Goal: Communication & Community: Share content

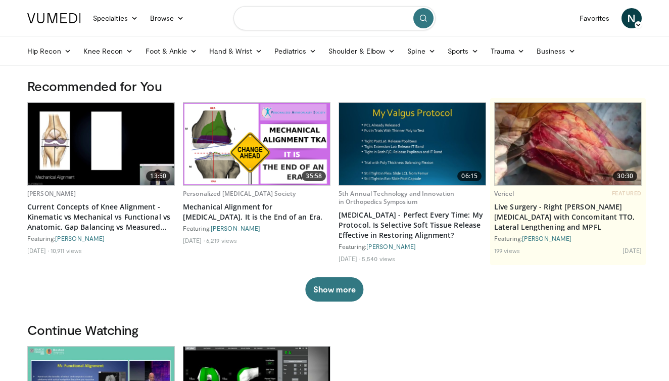
click at [297, 17] on input "Search topics, interventions" at bounding box center [334, 18] width 202 height 24
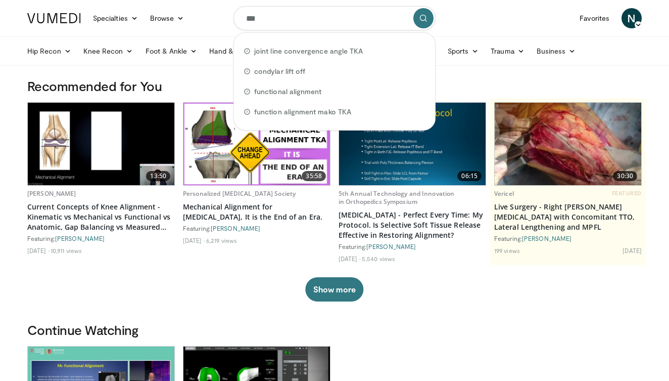
type input "****"
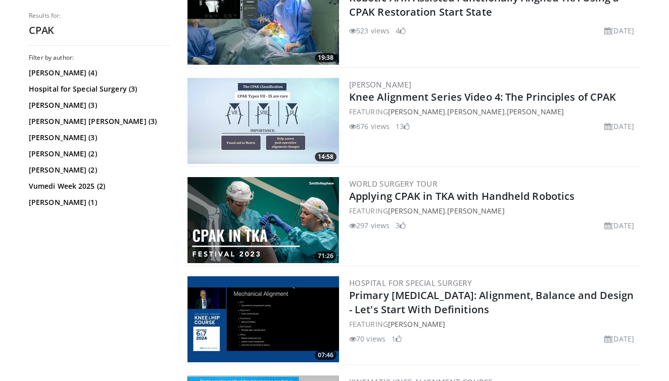
scroll to position [441, 0]
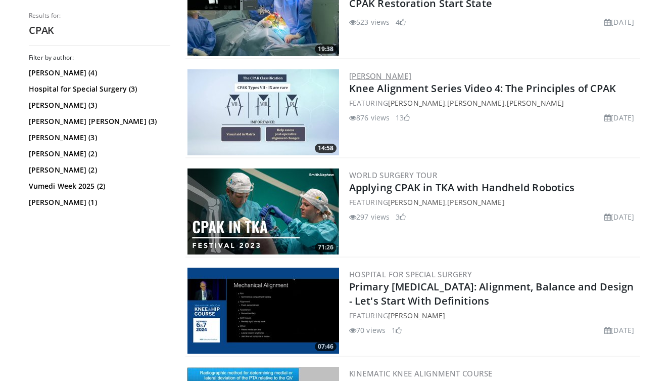
click at [381, 76] on link "[PERSON_NAME]" at bounding box center [380, 76] width 62 height 10
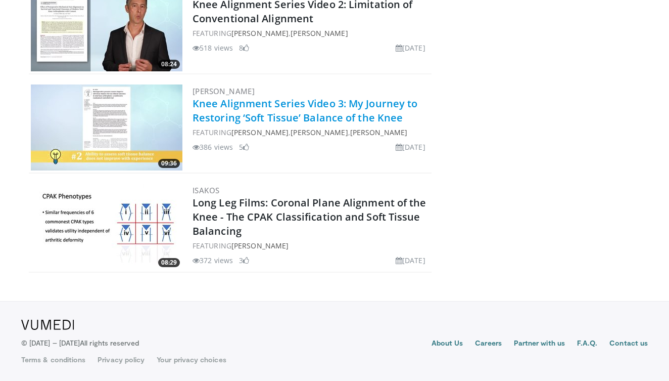
scroll to position [348, 0]
click at [259, 104] on link "Knee Alignment Series Video 3: My Journey to Restoring ‘Soft Tissue’ Balance of…" at bounding box center [305, 111] width 225 height 28
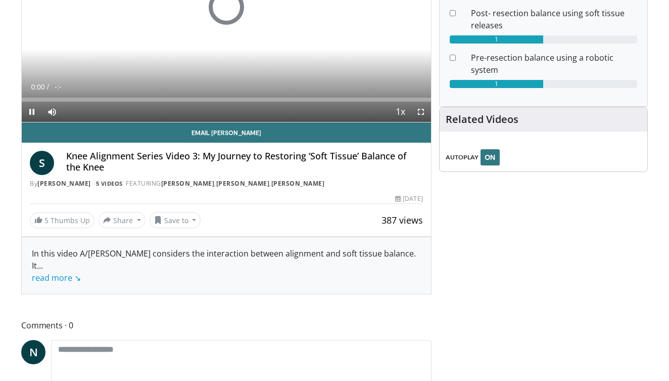
scroll to position [188, 0]
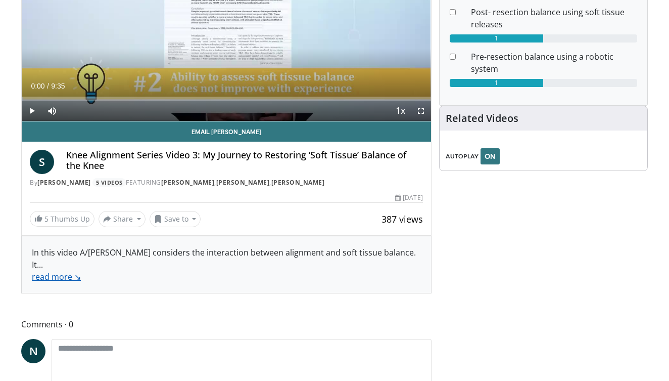
click at [65, 278] on link "read more ↘" at bounding box center [56, 276] width 49 height 11
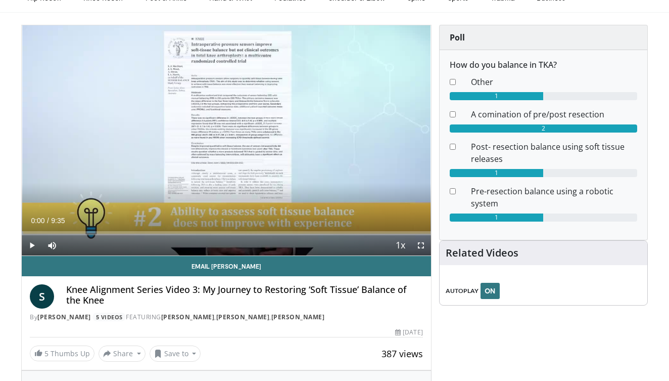
scroll to position [166, 0]
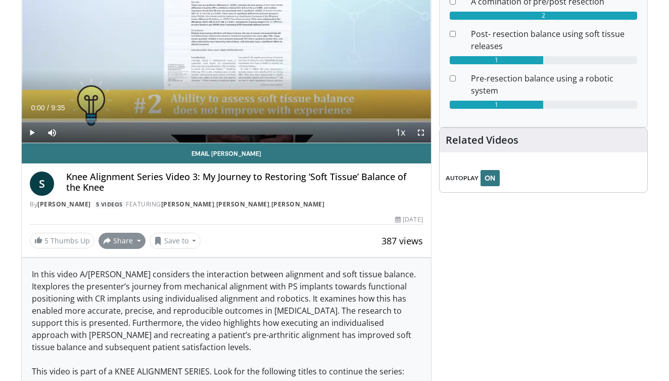
click at [132, 241] on button "Share" at bounding box center [122, 240] width 47 height 16
click at [126, 258] on span "E-mail" at bounding box center [121, 262] width 29 height 11
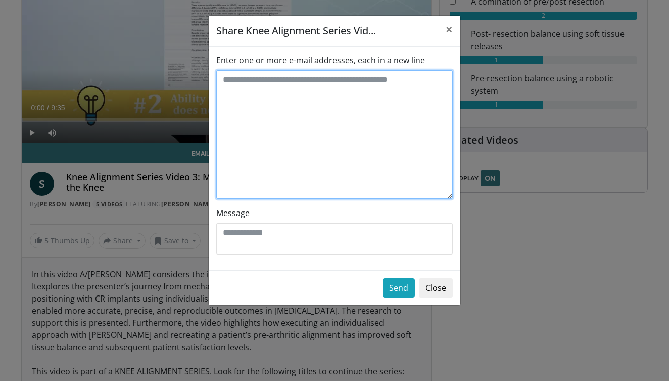
click at [266, 94] on textarea "Enter one or more e-mail addresses, each in a new line" at bounding box center [334, 134] width 237 height 128
type textarea "**********"
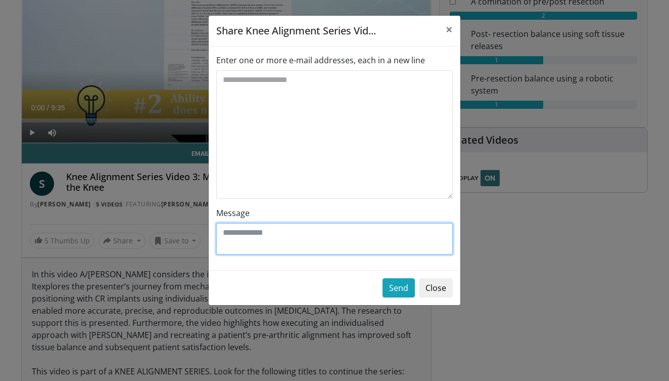
click at [247, 236] on textarea "Message" at bounding box center [334, 238] width 237 height 31
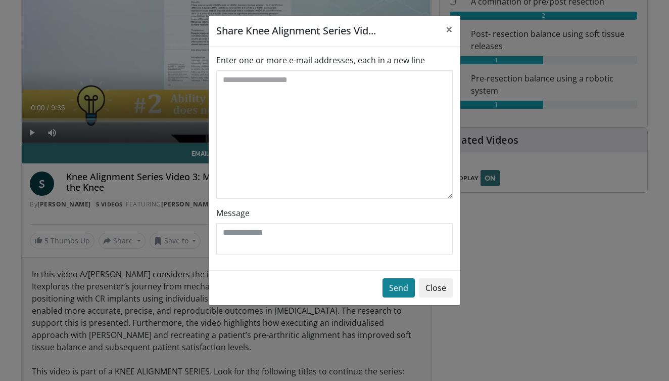
click at [398, 295] on button "Send" at bounding box center [399, 287] width 32 height 19
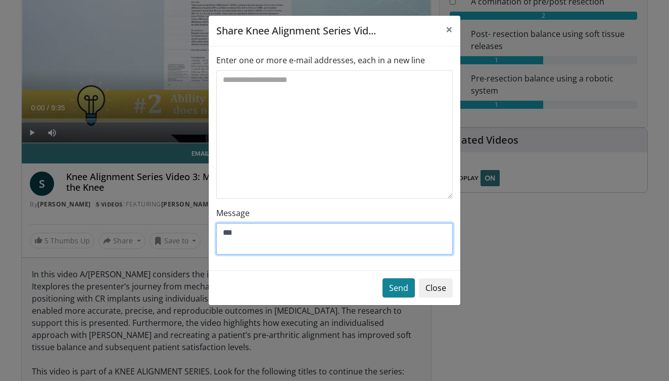
type textarea "***"
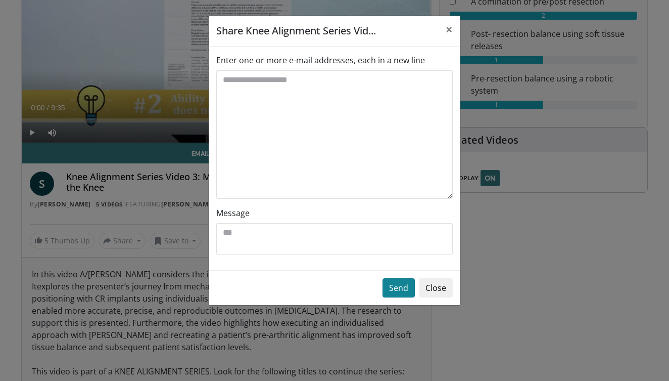
click at [397, 285] on button "Send" at bounding box center [399, 287] width 32 height 19
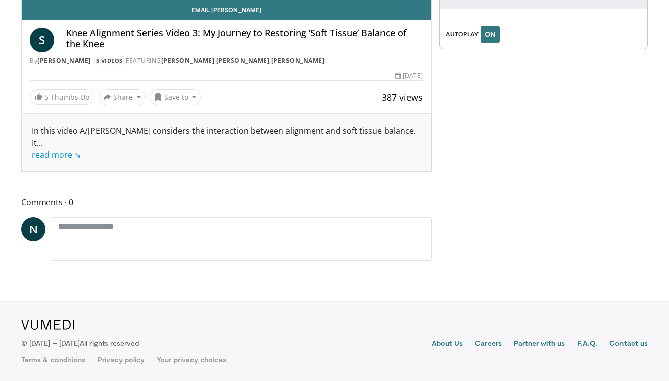
scroll to position [343, 0]
click at [70, 156] on link "read more ↘" at bounding box center [56, 154] width 49 height 11
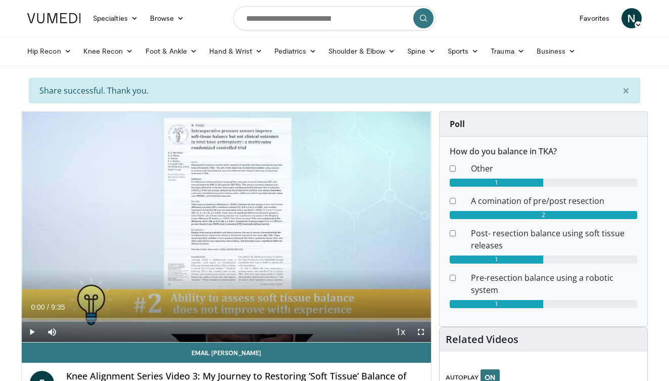
scroll to position [0, 0]
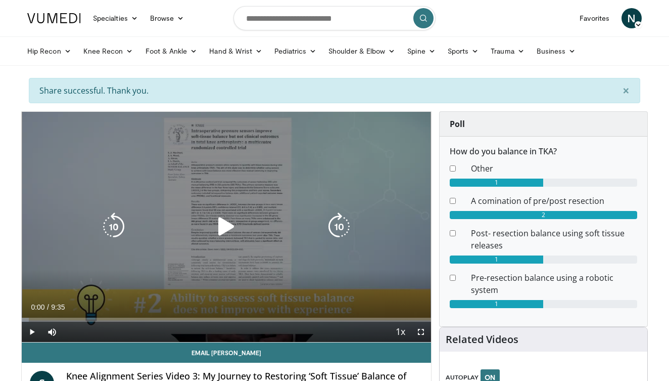
click at [231, 225] on icon "Video Player" at bounding box center [226, 226] width 28 height 28
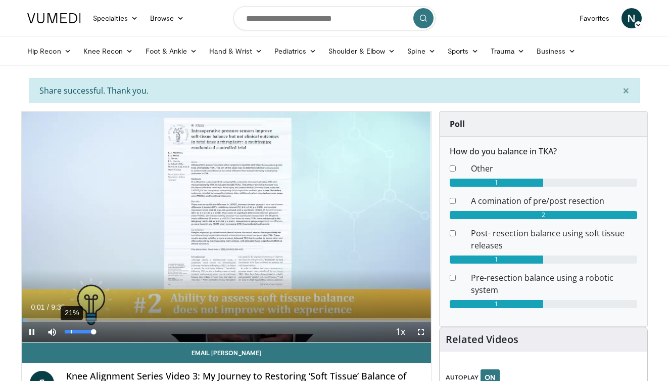
click at [71, 331] on div "21%" at bounding box center [79, 332] width 29 height 4
click at [65, 331] on div "9%" at bounding box center [79, 332] width 29 height 4
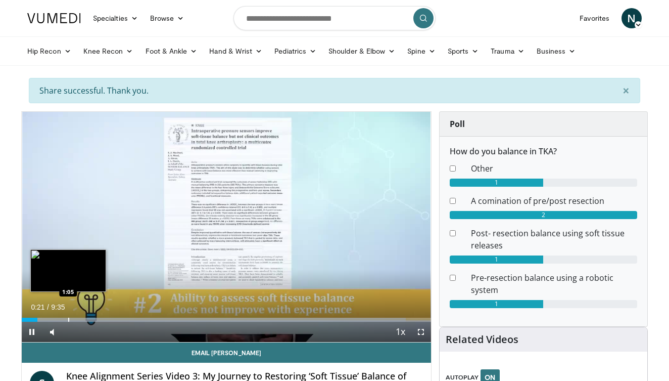
click at [69, 319] on div "Progress Bar" at bounding box center [68, 319] width 1 height 4
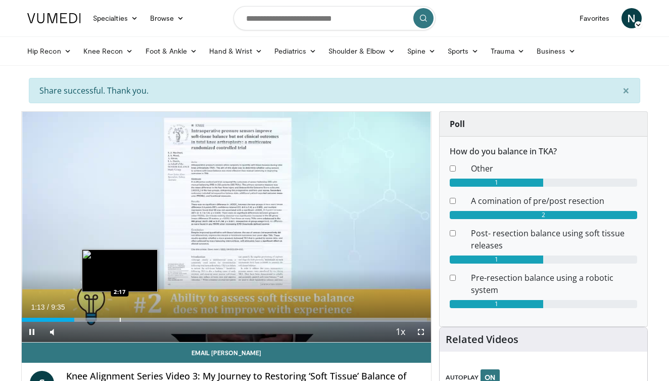
click at [120, 319] on div "Progress Bar" at bounding box center [120, 319] width 1 height 4
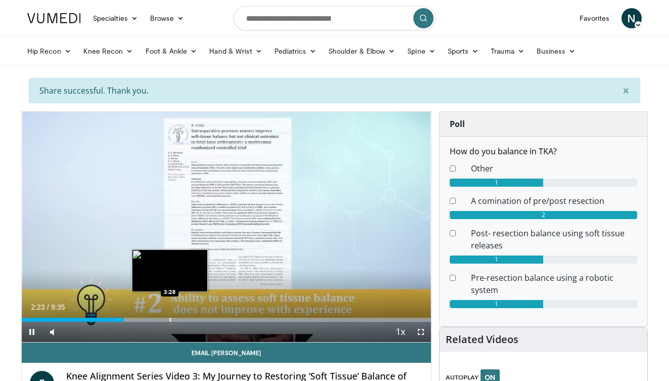
click at [170, 318] on div "Progress Bar" at bounding box center [170, 319] width 1 height 4
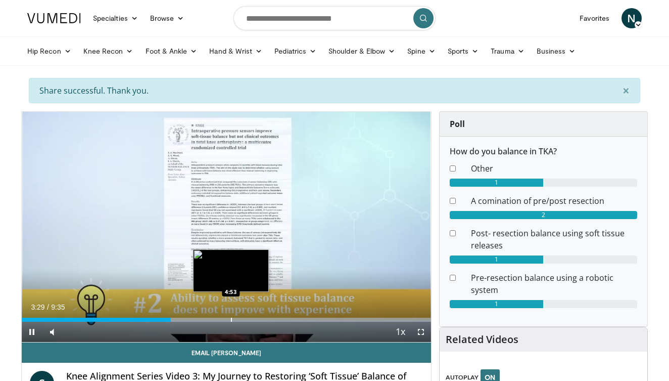
click at [231, 319] on div "Progress Bar" at bounding box center [231, 319] width 1 height 4
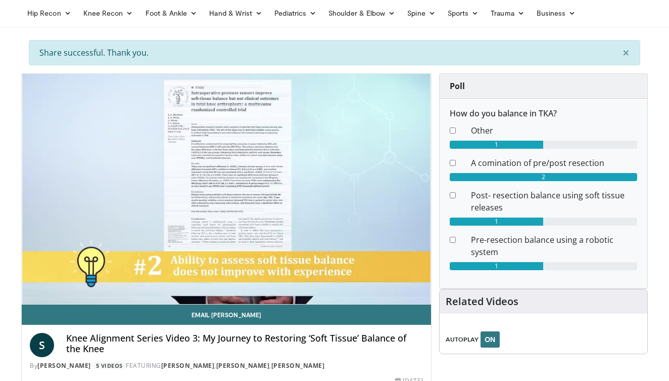
scroll to position [94, 0]
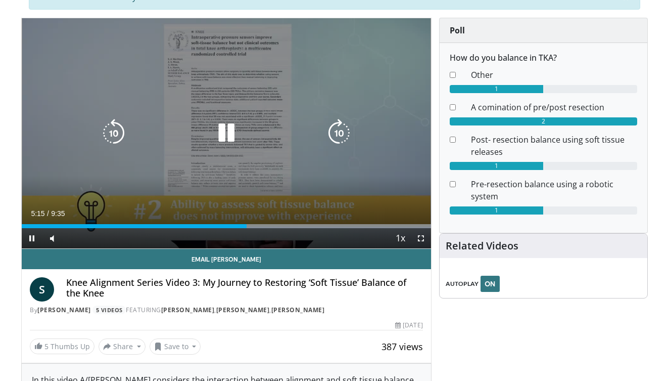
click at [230, 127] on icon "Video Player" at bounding box center [226, 133] width 28 height 28
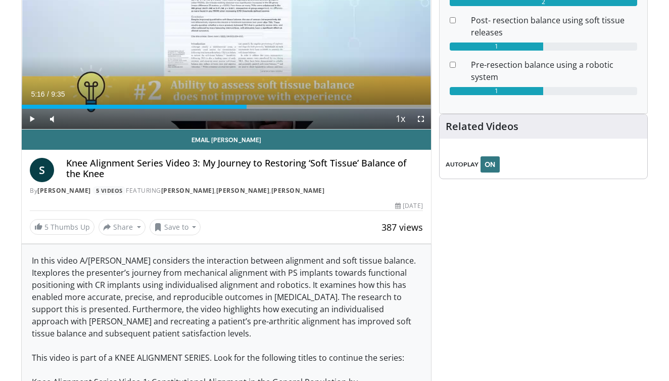
scroll to position [230, 0]
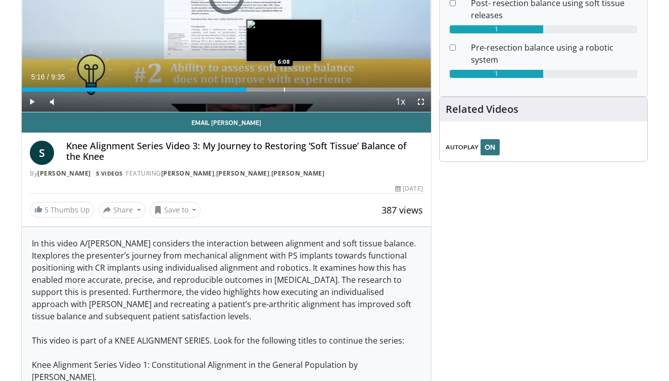
click at [284, 88] on div "Progress Bar" at bounding box center [284, 89] width 1 height 4
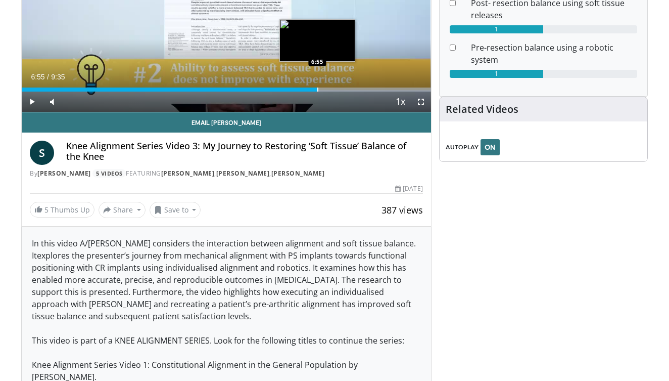
click at [317, 88] on div "Progress Bar" at bounding box center [317, 89] width 1 height 4
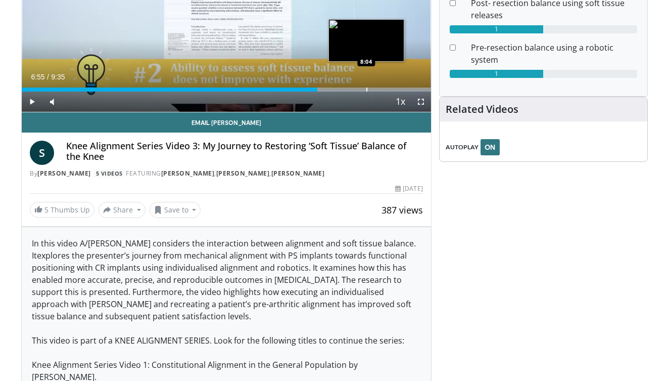
click at [366, 91] on div "Progress Bar" at bounding box center [366, 89] width 1 height 4
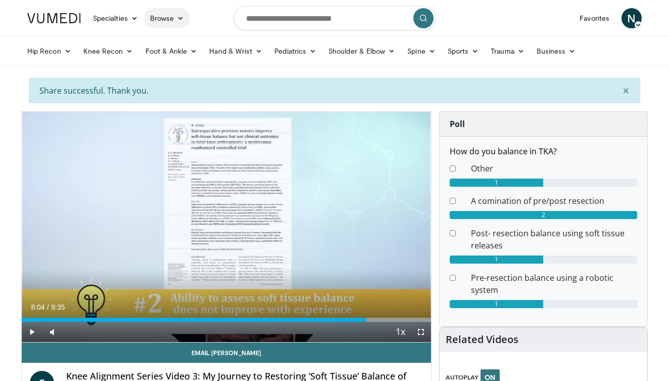
scroll to position [0, 0]
